Goal: Task Accomplishment & Management: Manage account settings

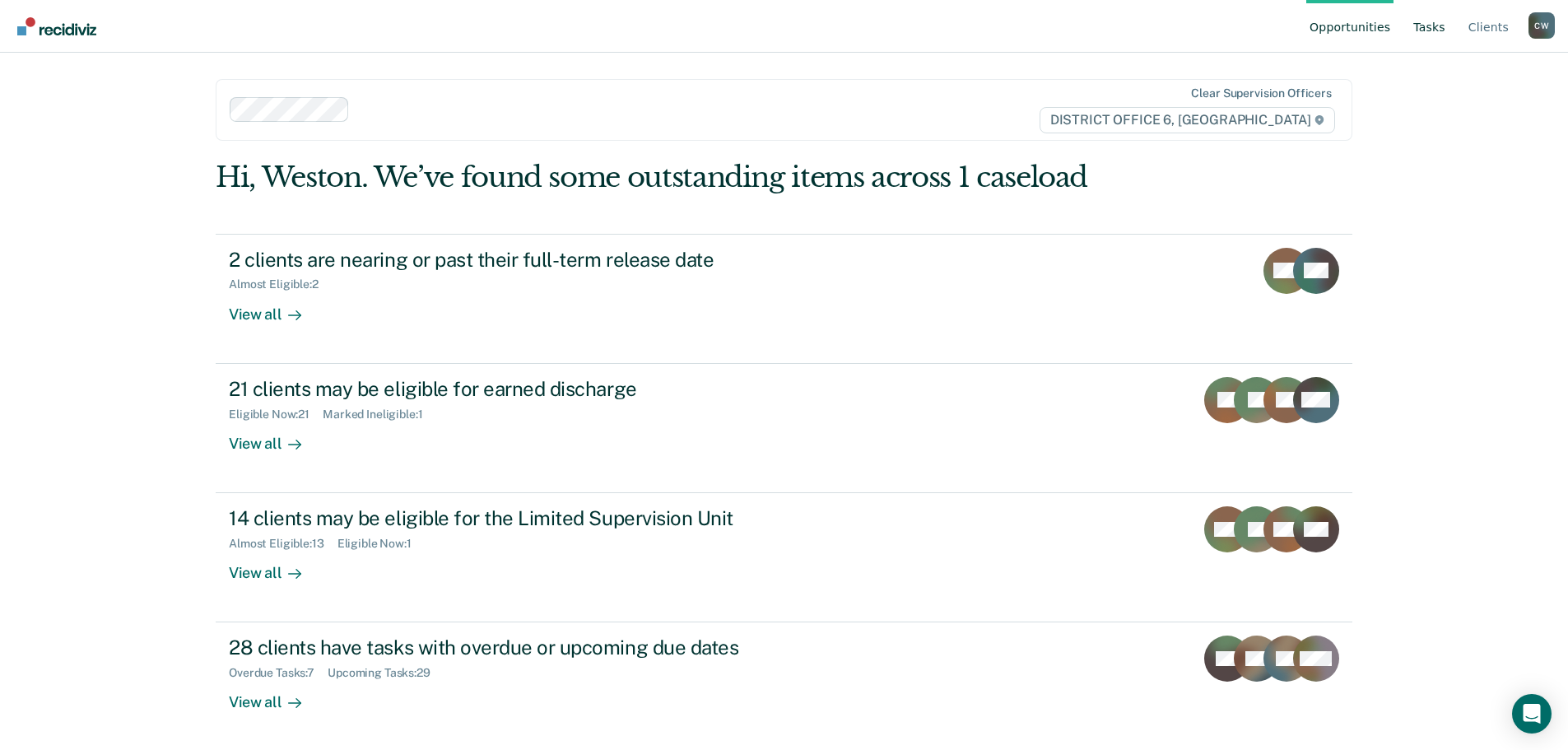
click at [1436, 31] on link "Tasks" at bounding box center [1429, 26] width 39 height 53
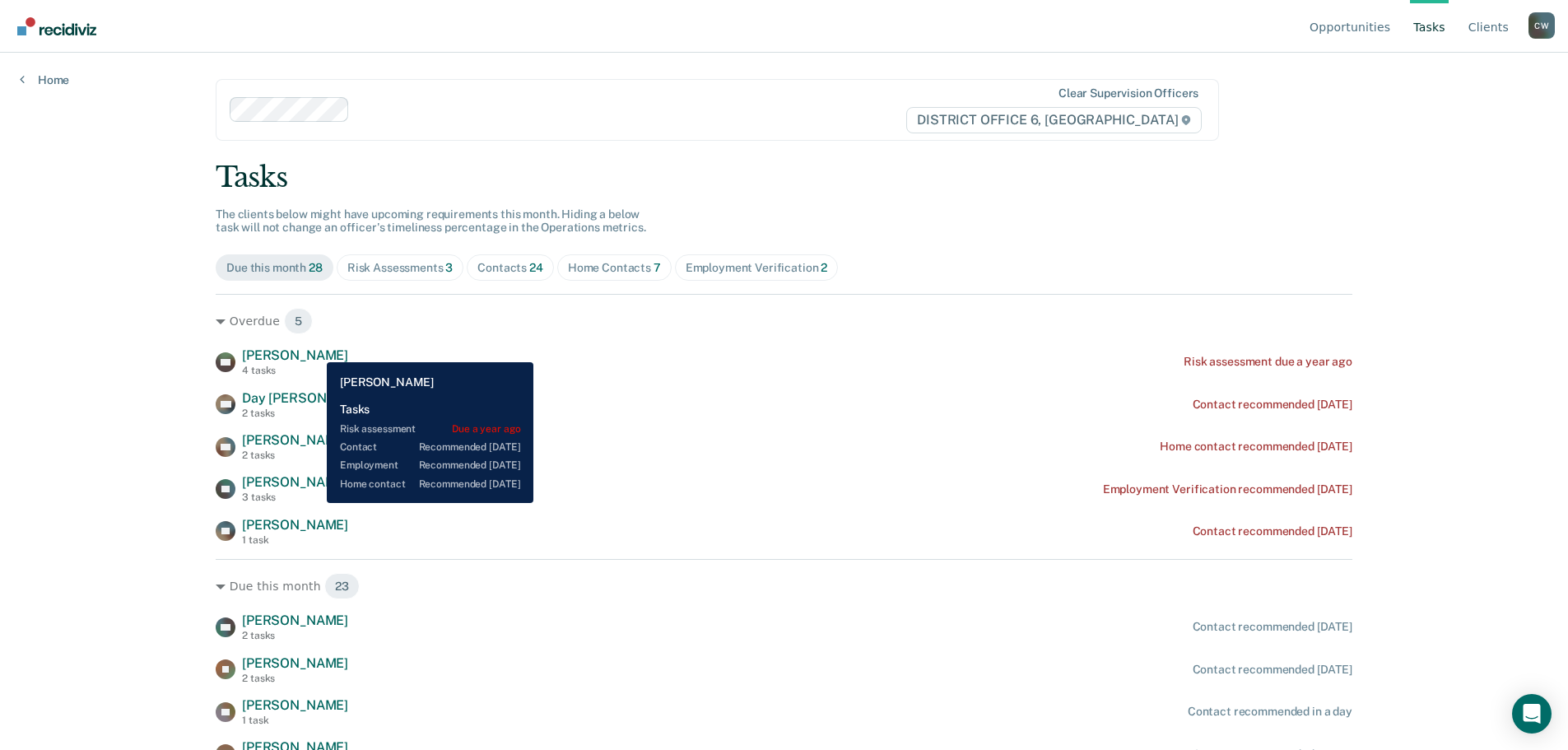
click at [314, 350] on span "[PERSON_NAME]" at bounding box center [295, 355] width 106 height 16
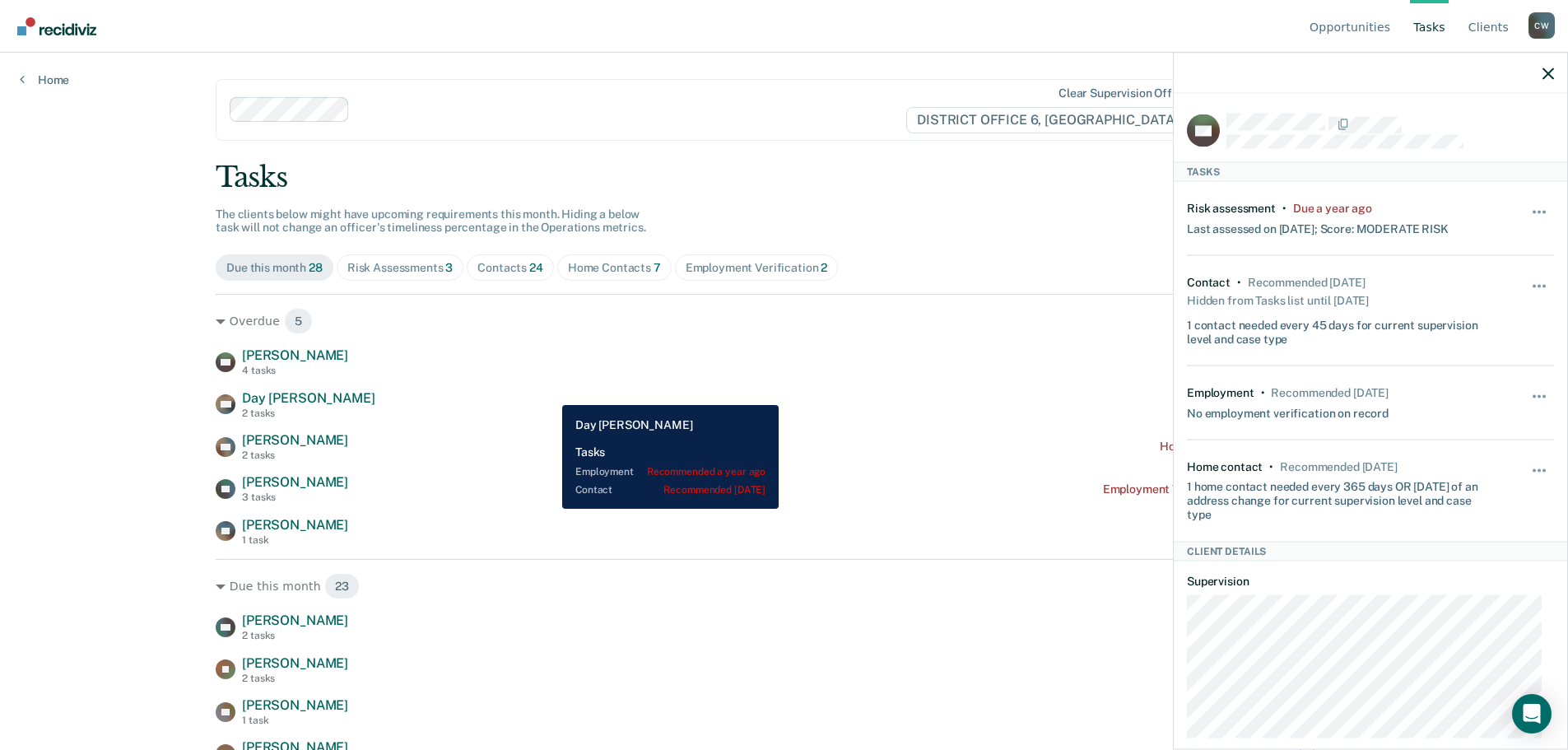
click at [550, 393] on div "DW Day [PERSON_NAME] 2 tasks Contact recommended [DATE]" at bounding box center [784, 404] width 1137 height 29
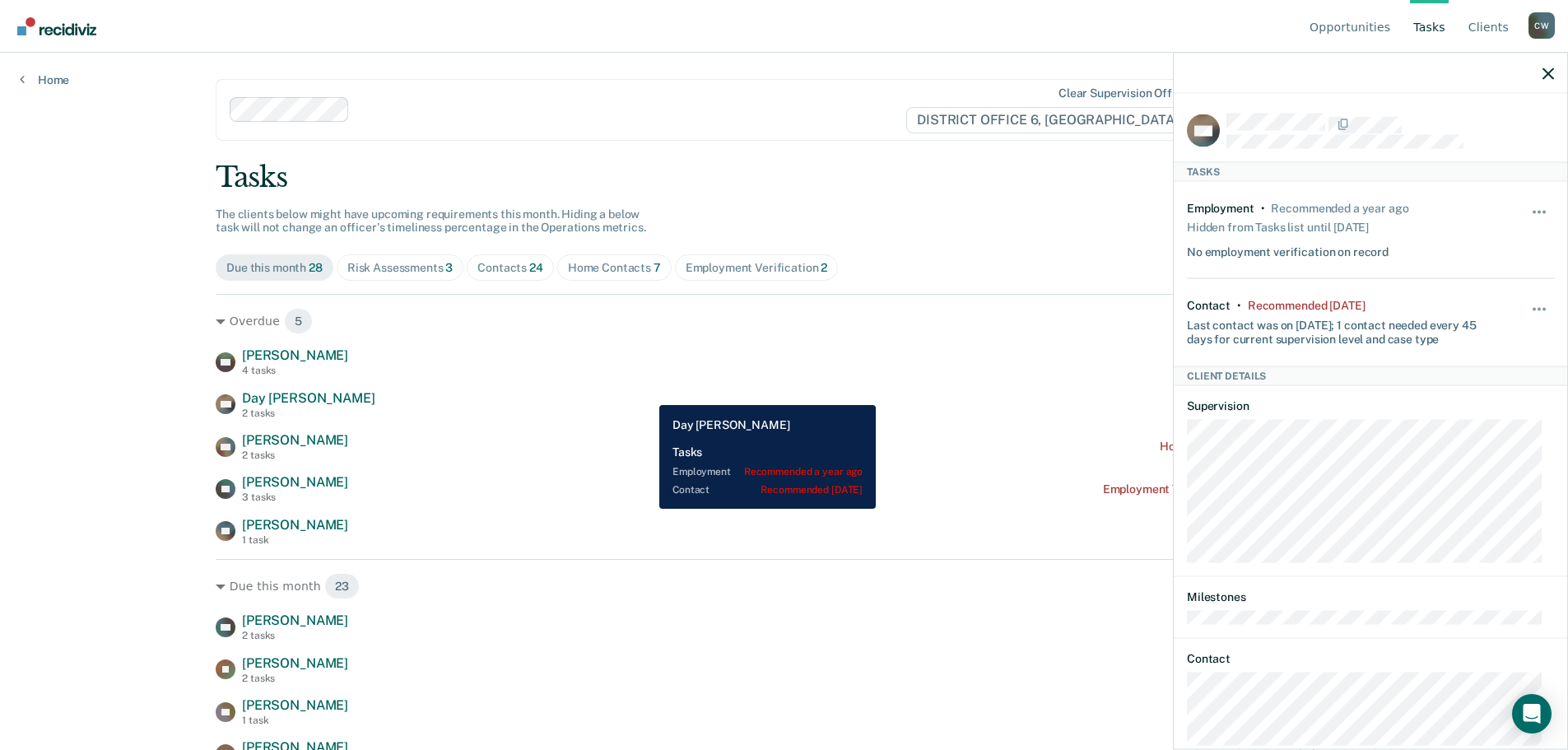
click at [667, 394] on div "DW Day [PERSON_NAME] 2 tasks Contact recommended [DATE]" at bounding box center [784, 404] width 1137 height 29
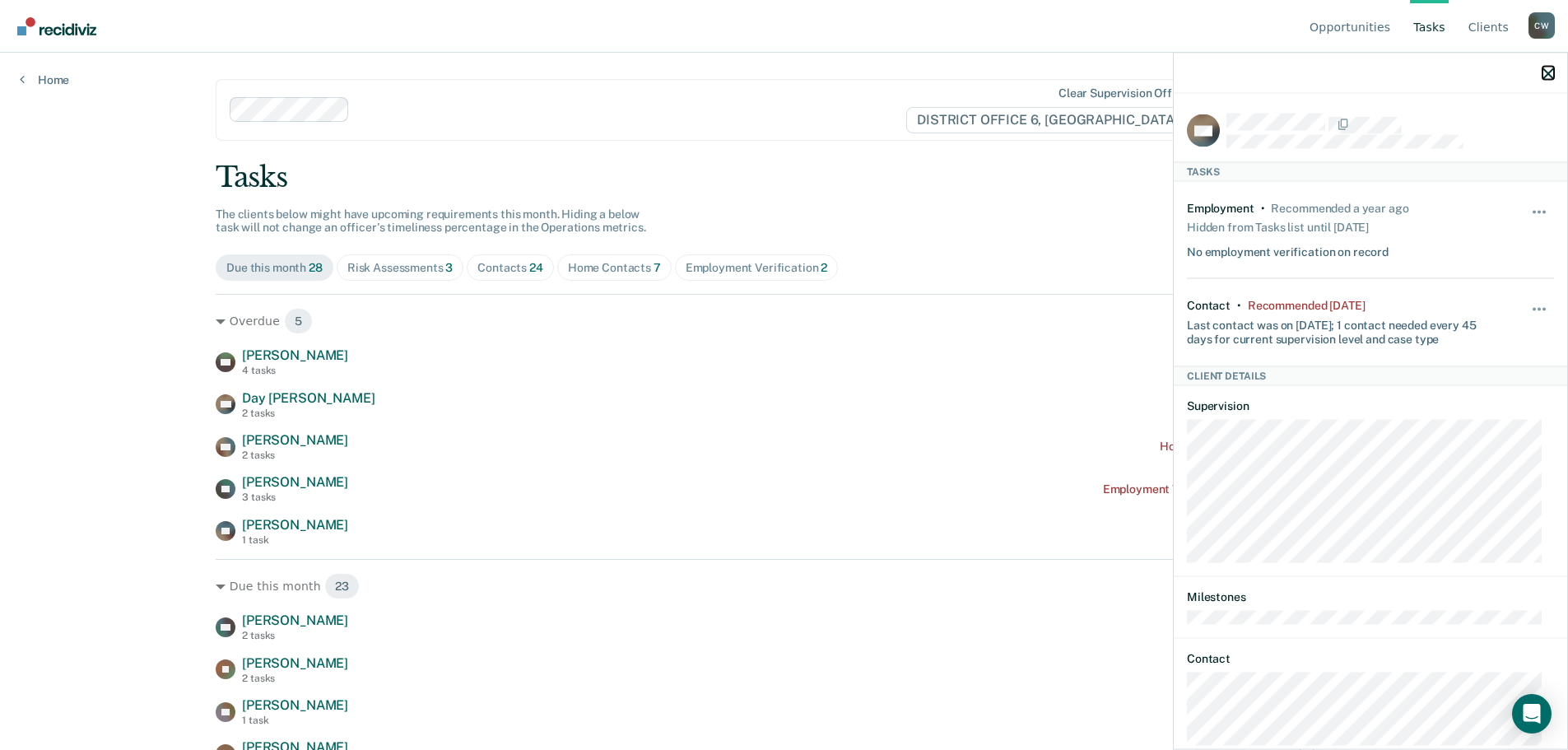
click at [1549, 79] on icon "button" at bounding box center [1549, 73] width 11 height 11
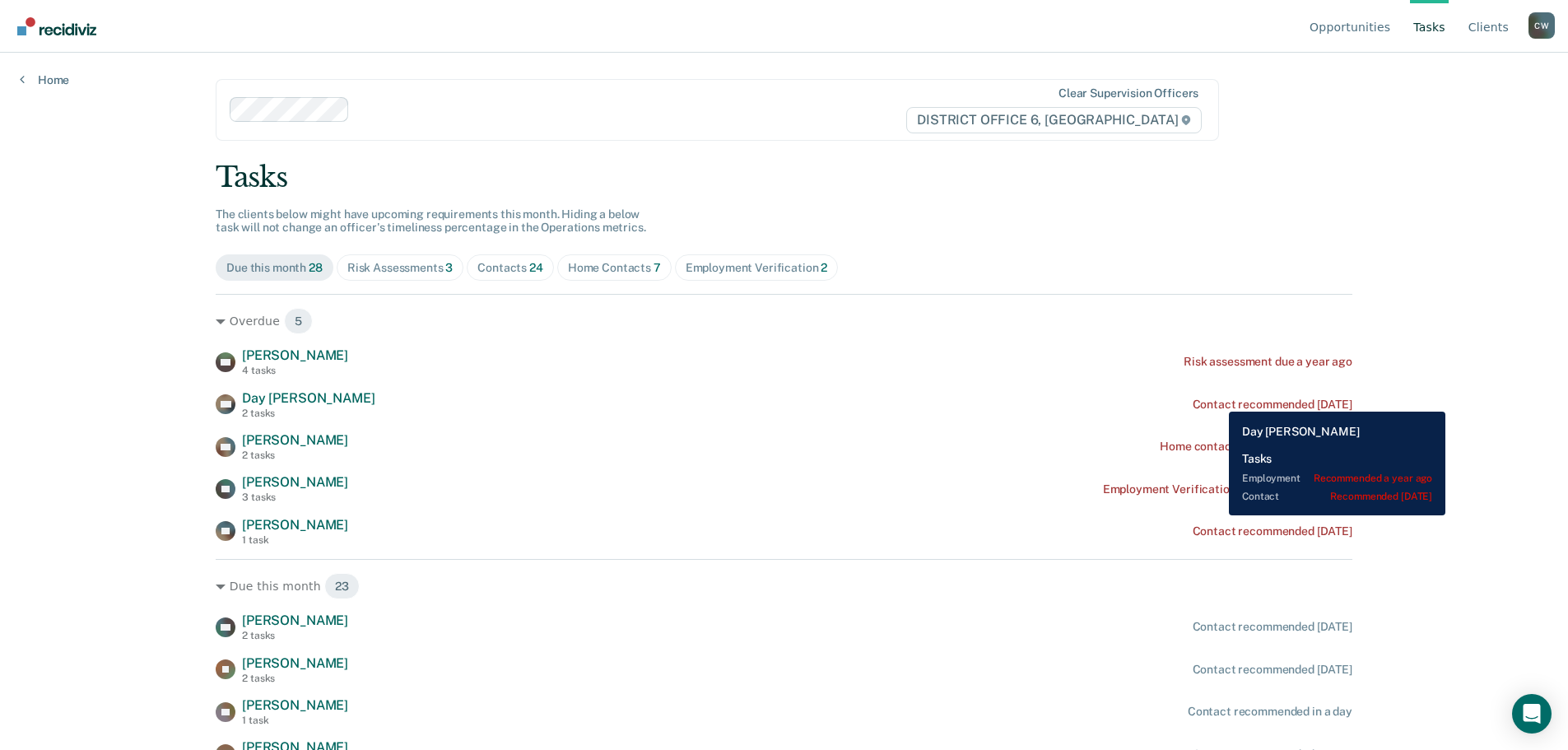
click at [1217, 400] on div "Contact recommended [DATE]" at bounding box center [1272, 404] width 160 height 14
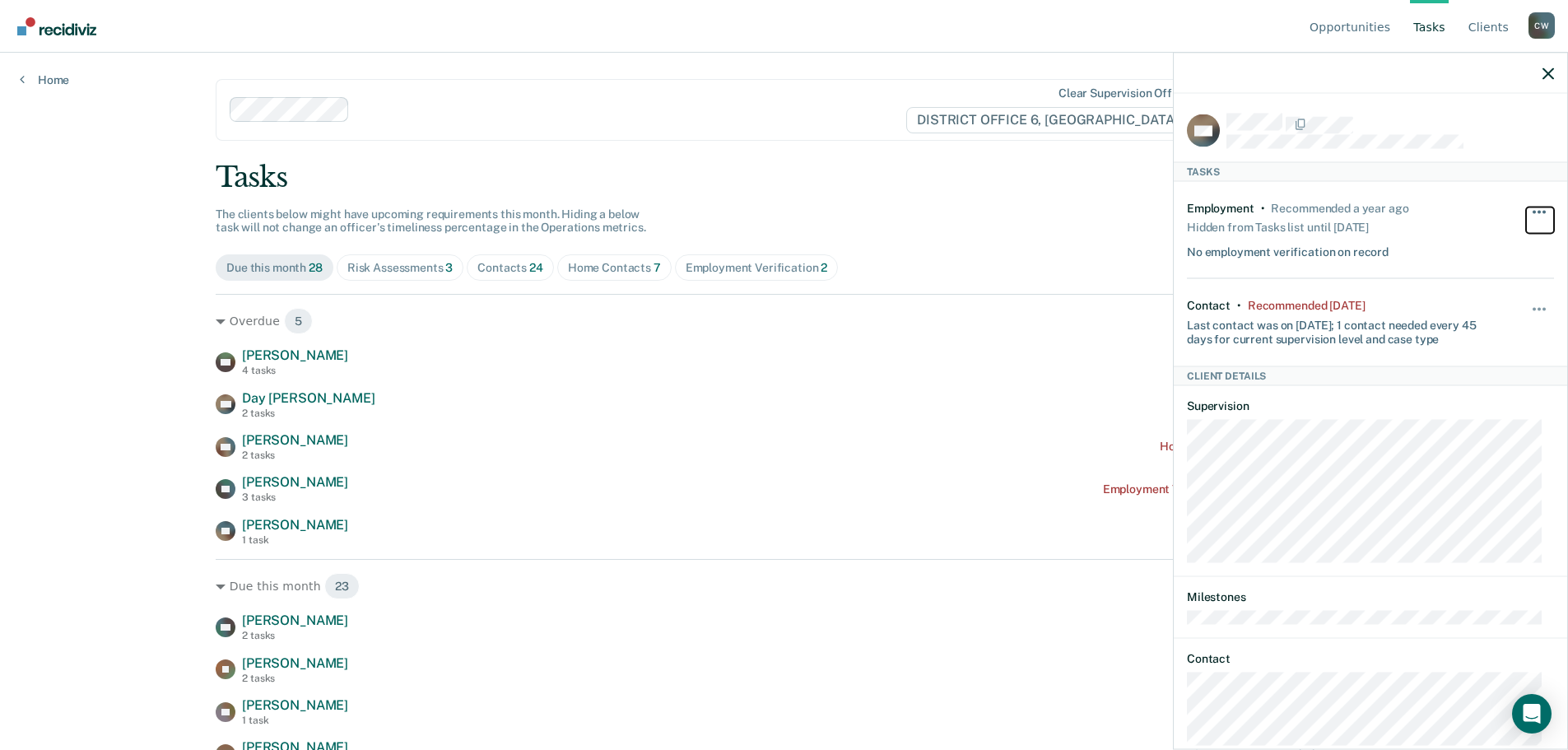
click at [1526, 215] on button "button" at bounding box center [1540, 219] width 28 height 26
click at [1450, 214] on div "Employment • Recommended a year ago Hidden from Tasks list until [DATE] No empl…" at bounding box center [1340, 229] width 306 height 57
click at [1526, 304] on button "button" at bounding box center [1540, 317] width 28 height 26
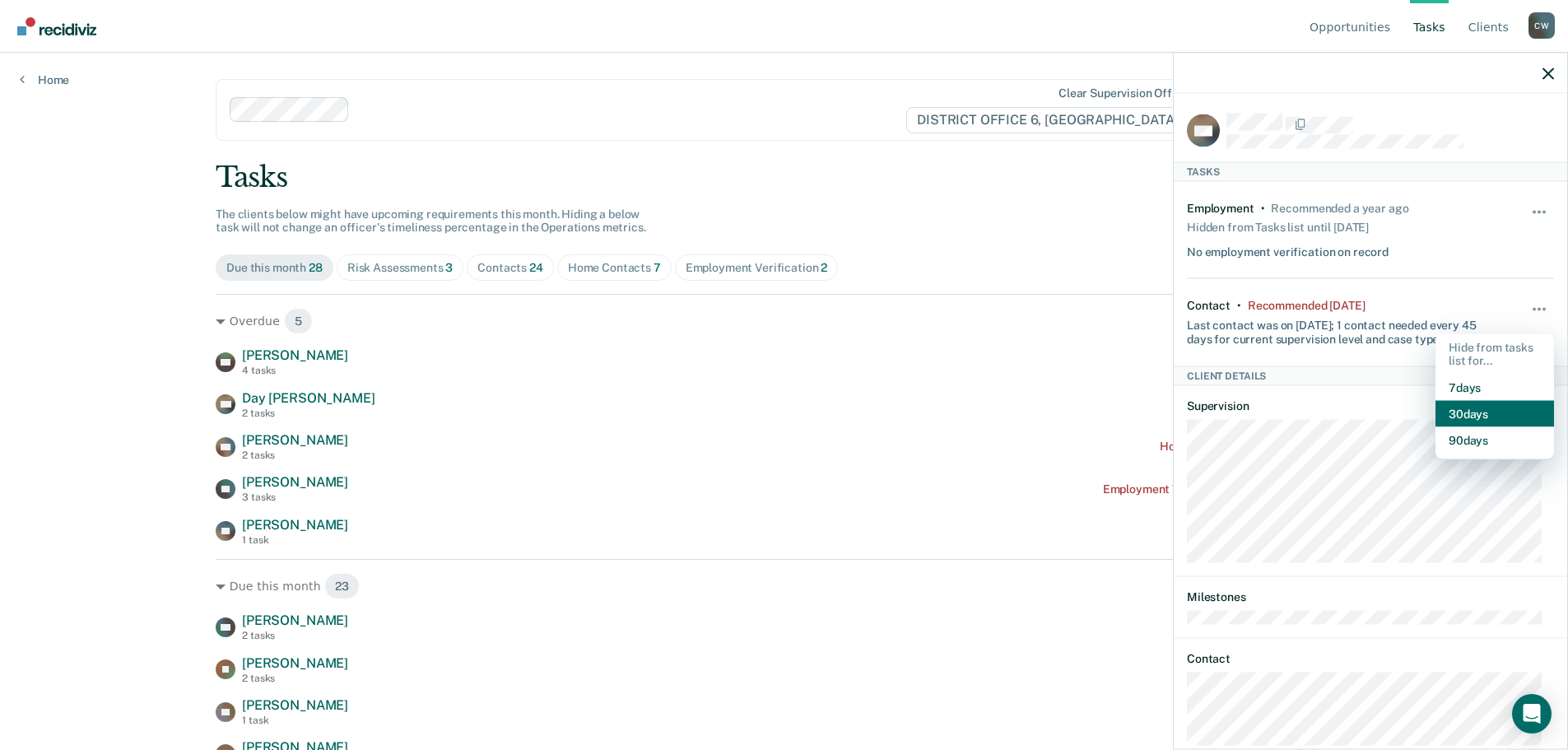
click at [1461, 409] on button "30 days" at bounding box center [1495, 414] width 118 height 26
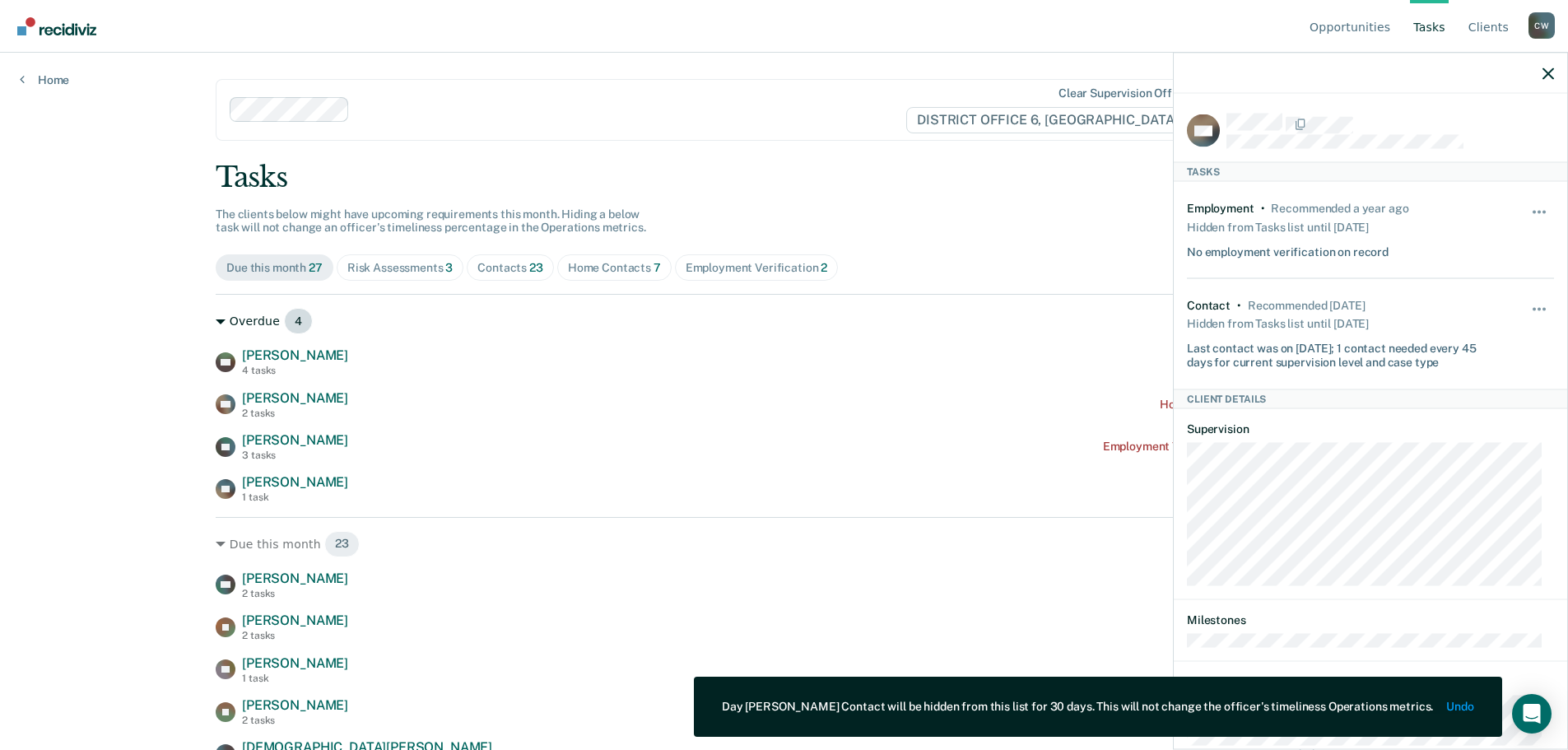
click at [827, 333] on div "Overdue 4" at bounding box center [784, 321] width 1137 height 26
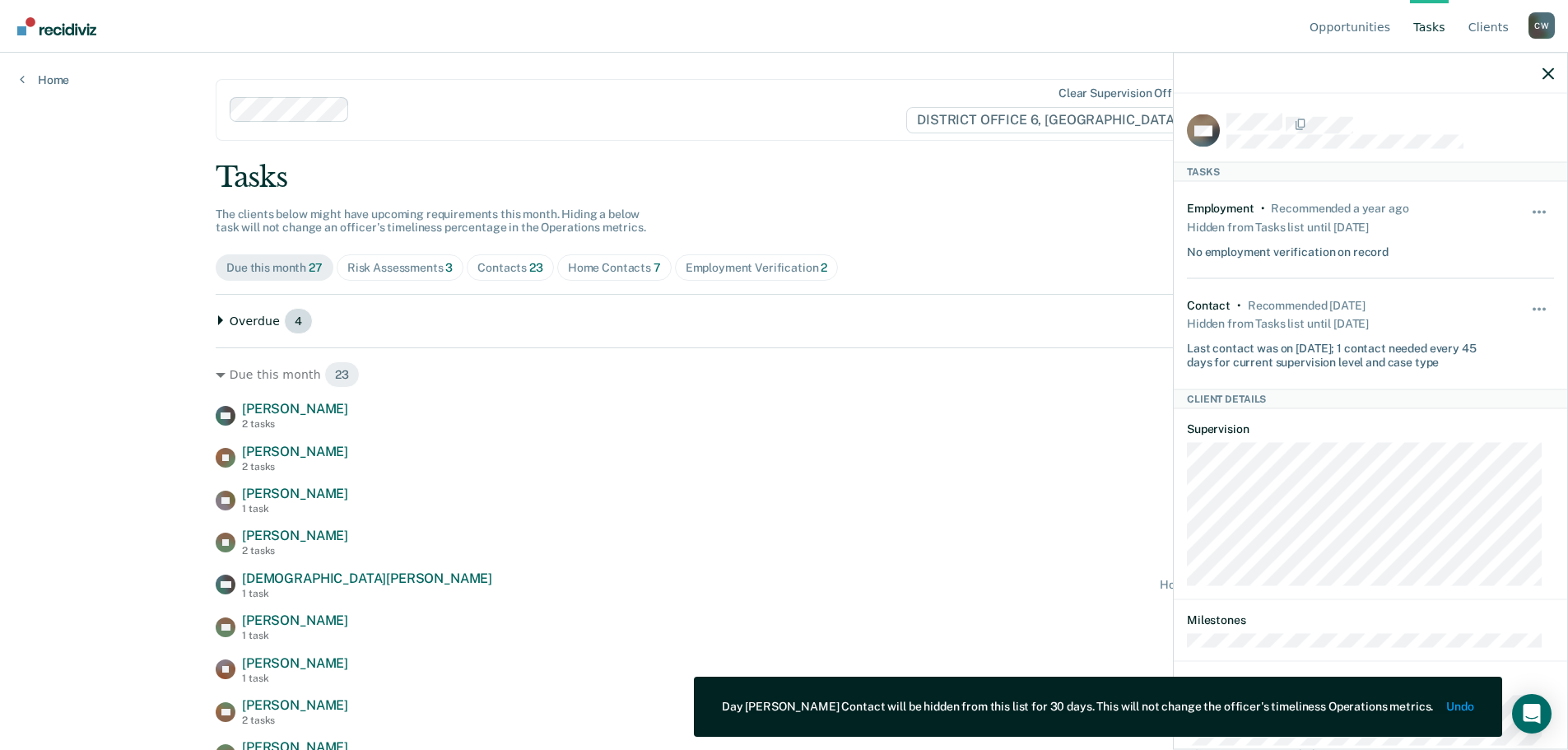
click at [580, 323] on div "Overdue 4" at bounding box center [784, 321] width 1137 height 26
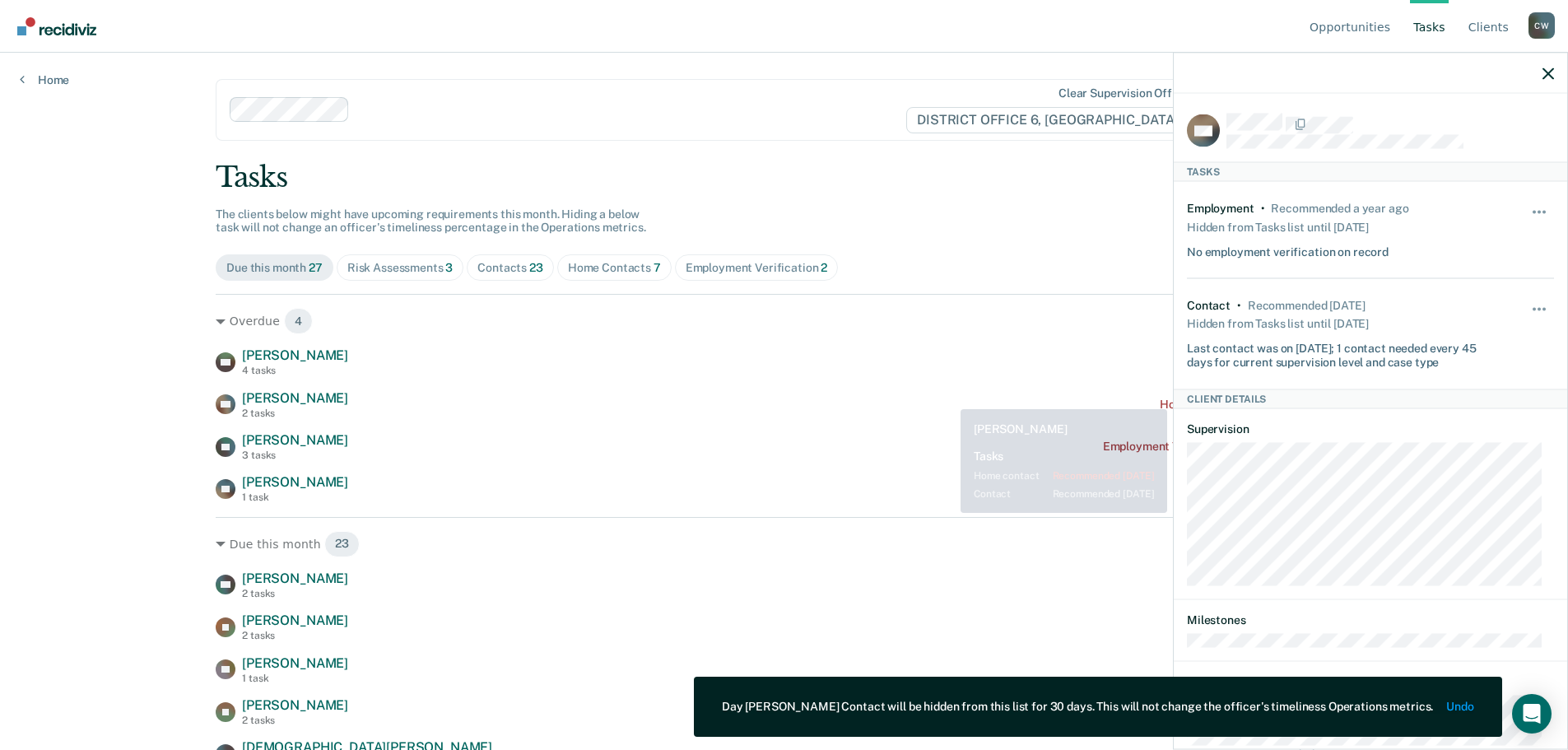
click at [942, 400] on div "OB [PERSON_NAME] 2 tasks Home contact recommended [DATE]" at bounding box center [784, 404] width 1137 height 29
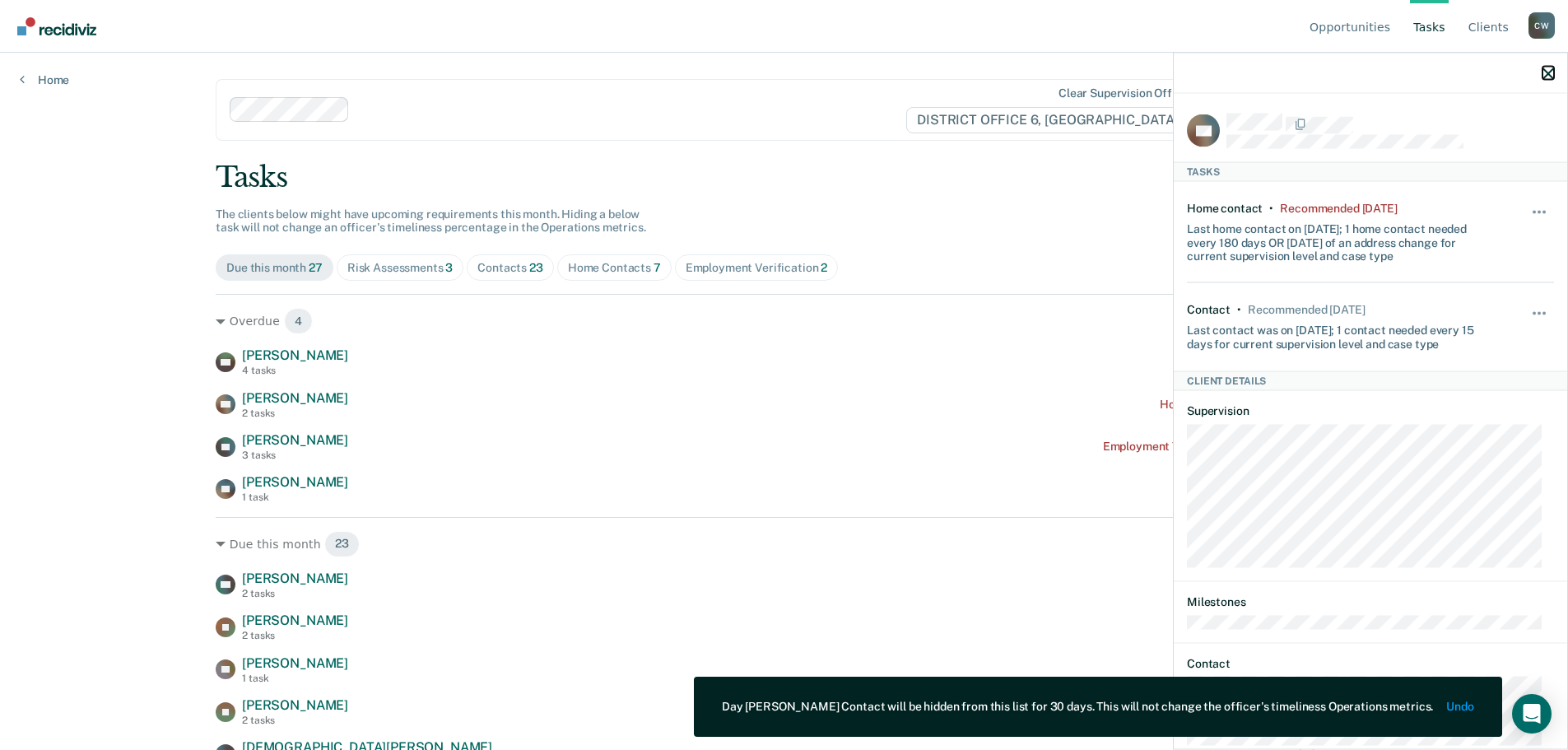
click at [1543, 79] on icon "button" at bounding box center [1549, 73] width 11 height 11
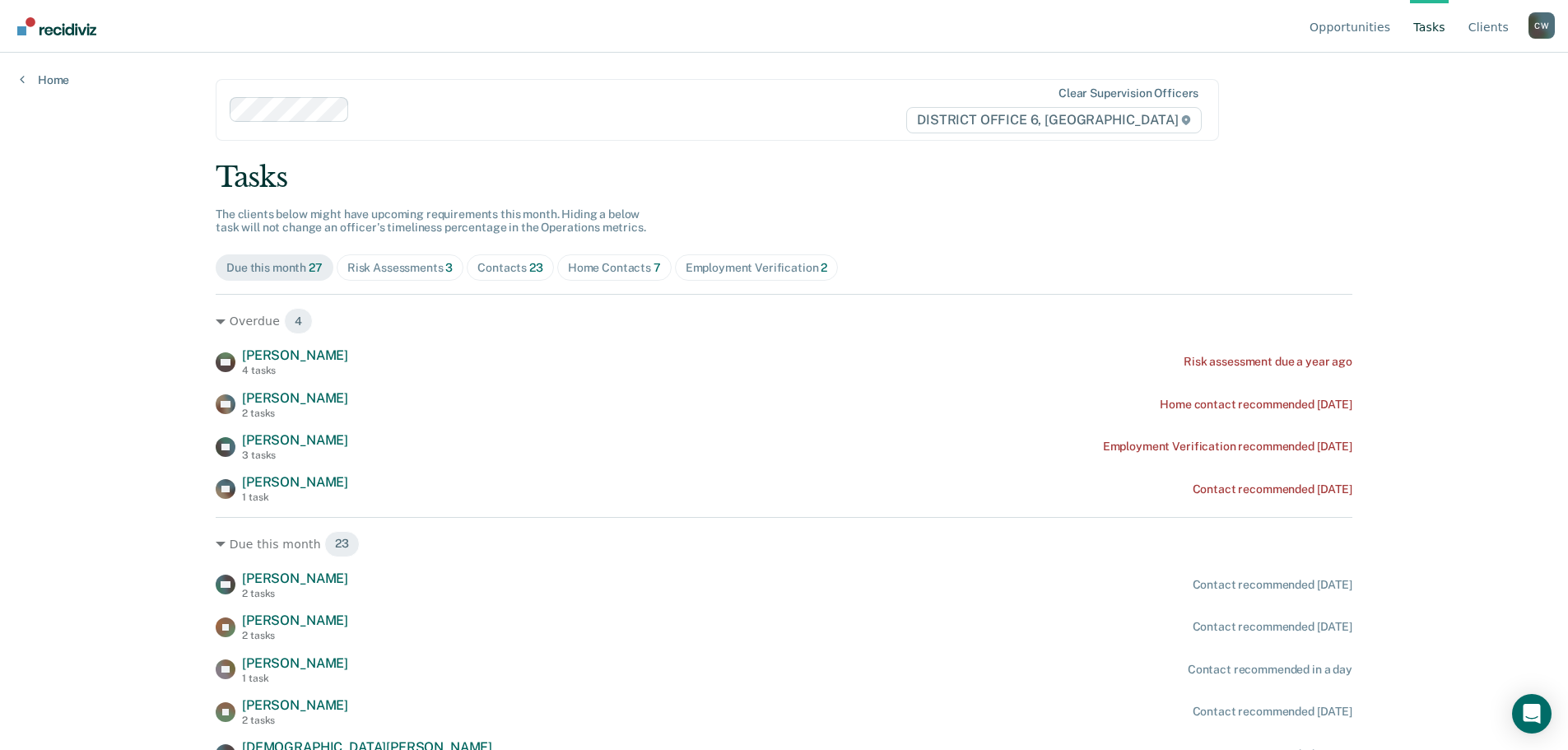
click at [431, 267] on div "Risk Assessments 3" at bounding box center [400, 267] width 106 height 14
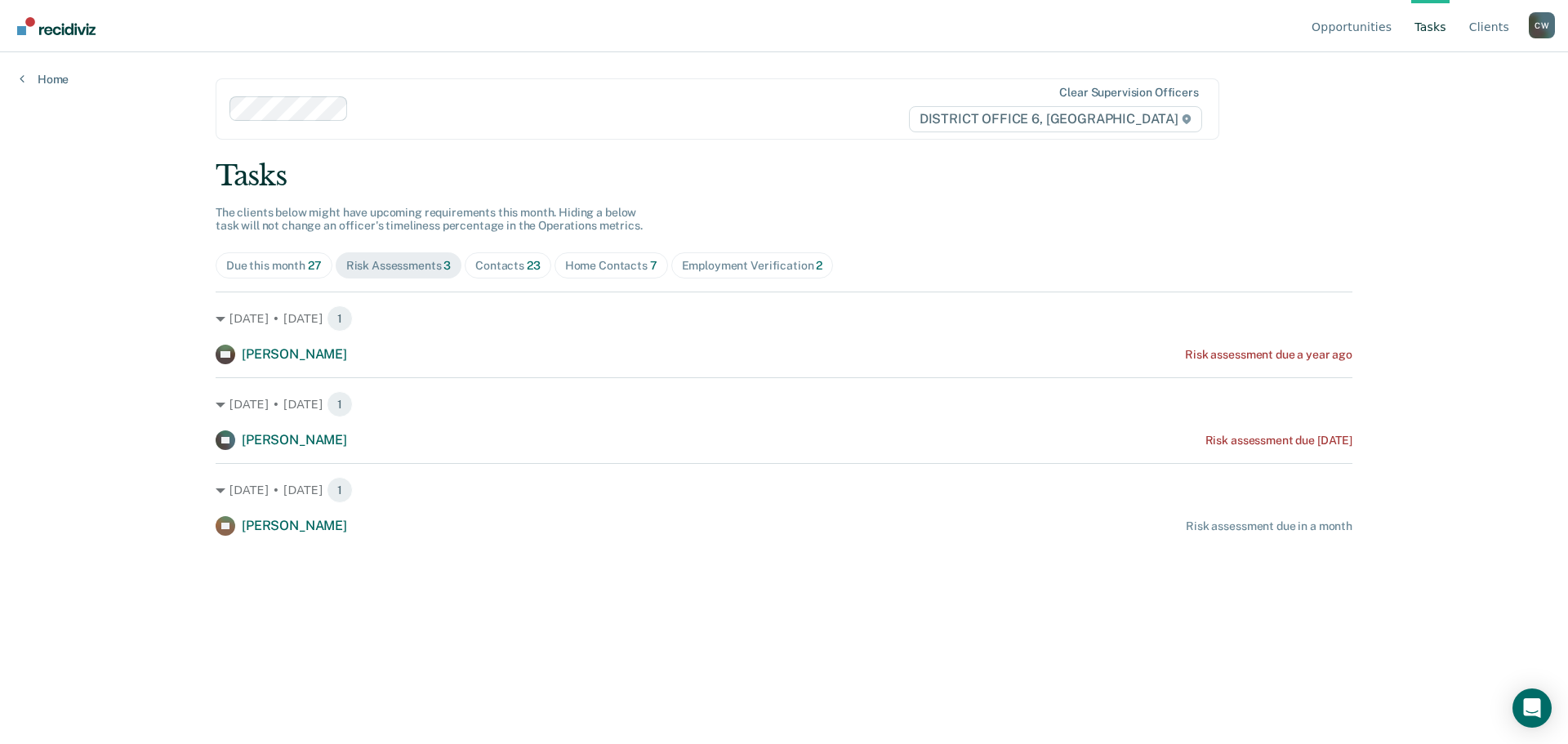
click at [295, 264] on div "Due this month 27" at bounding box center [274, 265] width 95 height 14
